Goal: Transaction & Acquisition: Book appointment/travel/reservation

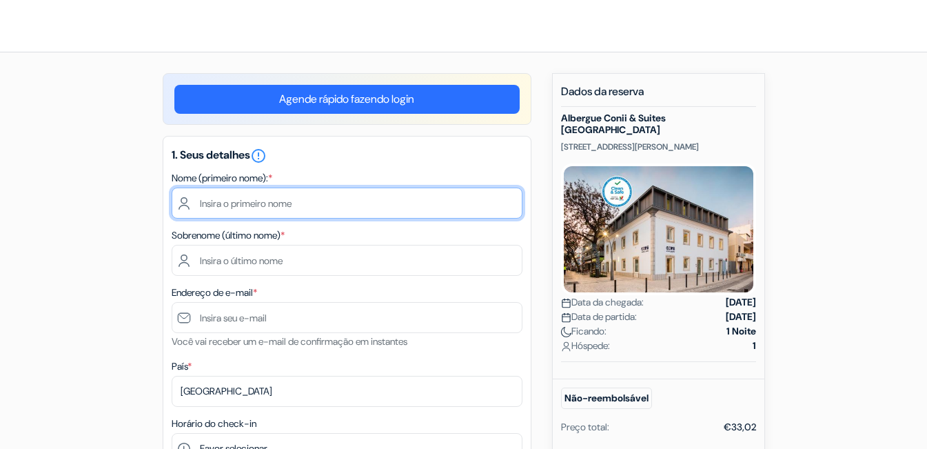
click at [329, 211] on input "text" at bounding box center [347, 202] width 351 height 31
type input "[PERSON_NAME]"
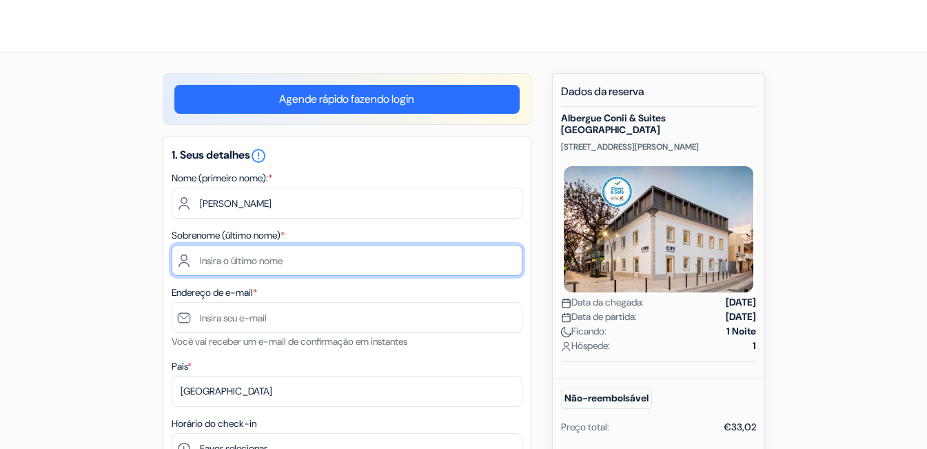
type input "[PERSON_NAME]"
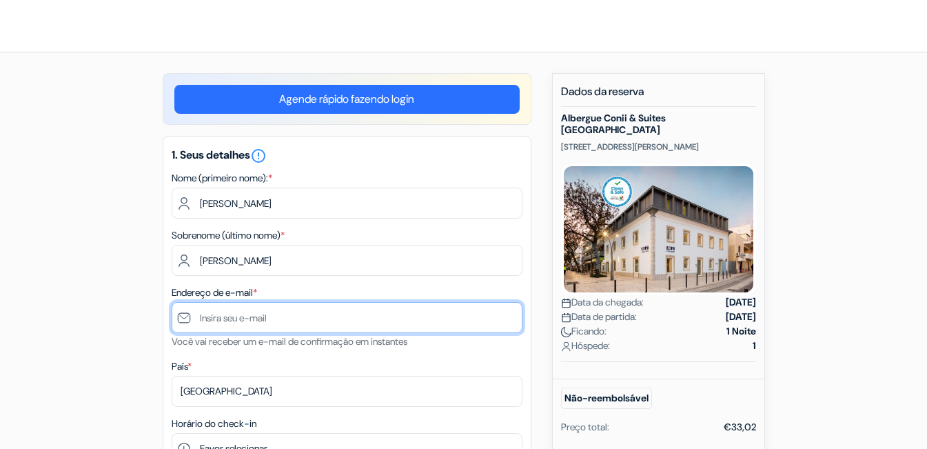
type input "[EMAIL_ADDRESS][DOMAIN_NAME]"
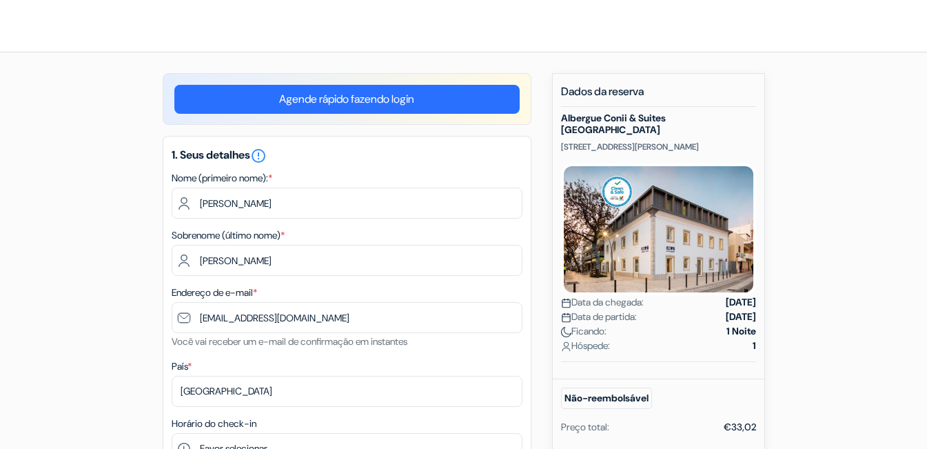
type input "939105406"
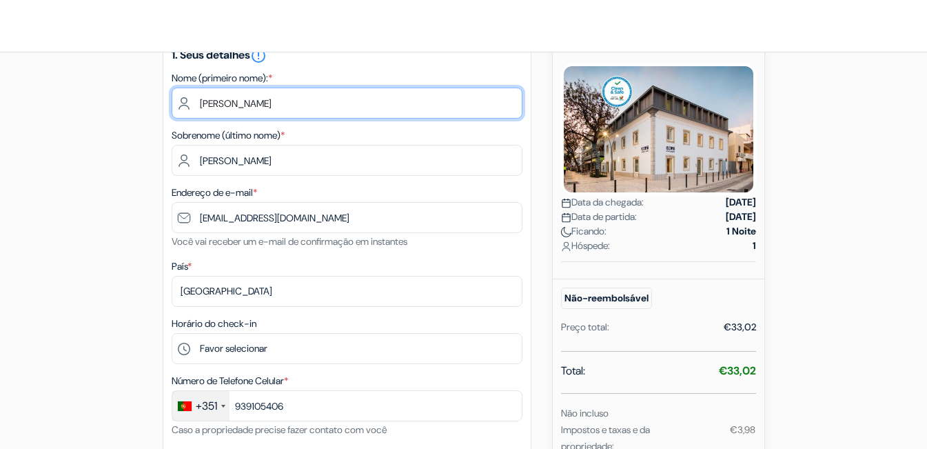
scroll to position [276, 0]
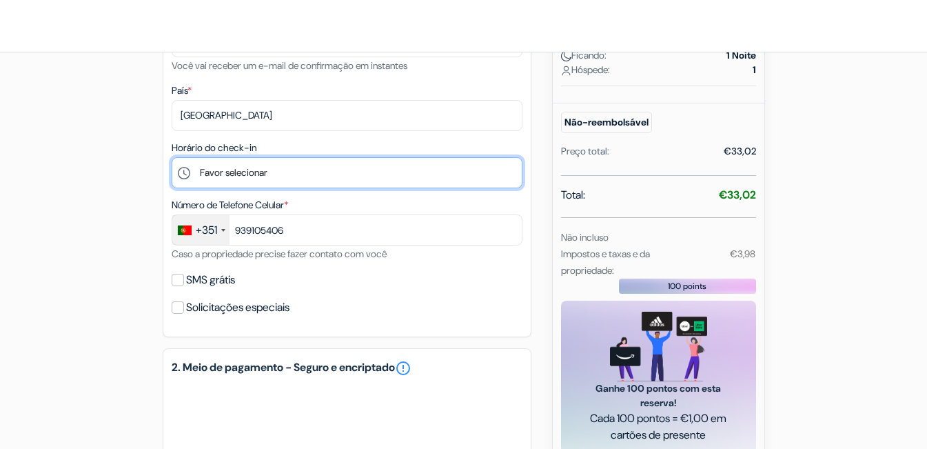
click at [356, 166] on select "Favor selecionar 15:00 16:00 17:00 18:00 19:00 20:00 21:00" at bounding box center [347, 172] width 351 height 31
select select "16"
click at [172, 157] on select "Favor selecionar 15:00 16:00 17:00 18:00 19:00 20:00 21:00" at bounding box center [347, 172] width 351 height 31
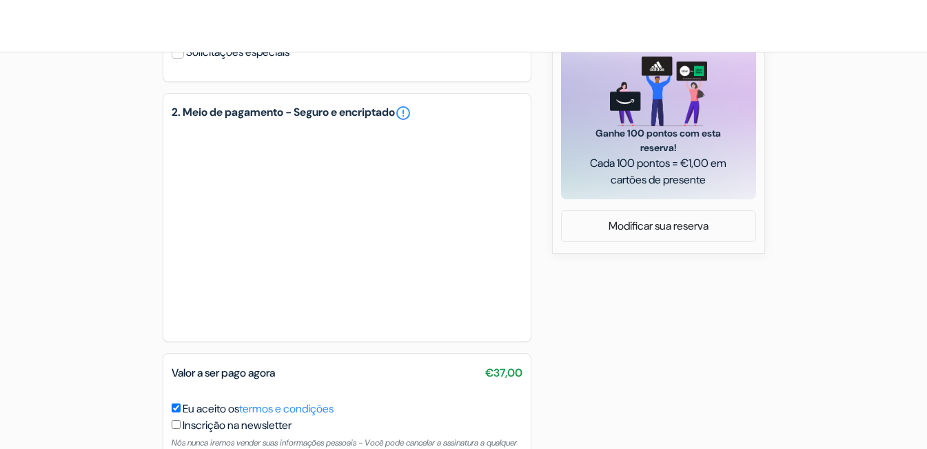
scroll to position [622, 0]
